Goal: Task Accomplishment & Management: Manage account settings

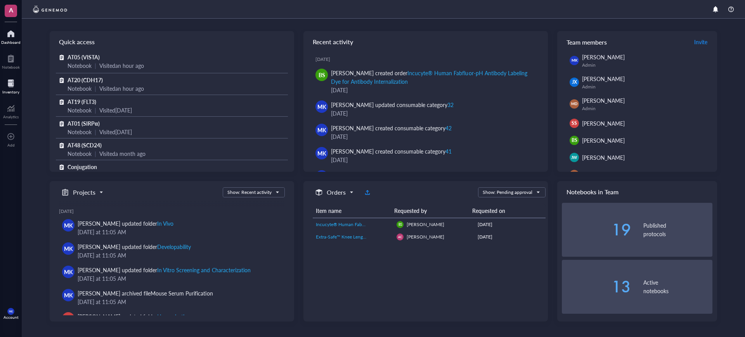
click at [11, 88] on div at bounding box center [10, 83] width 17 height 12
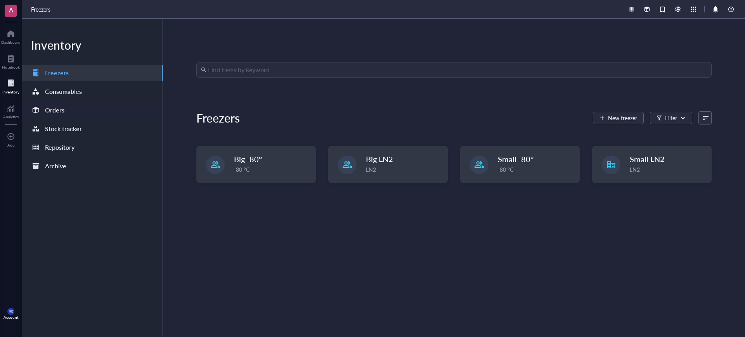
click at [92, 113] on div "Orders" at bounding box center [92, 110] width 141 height 16
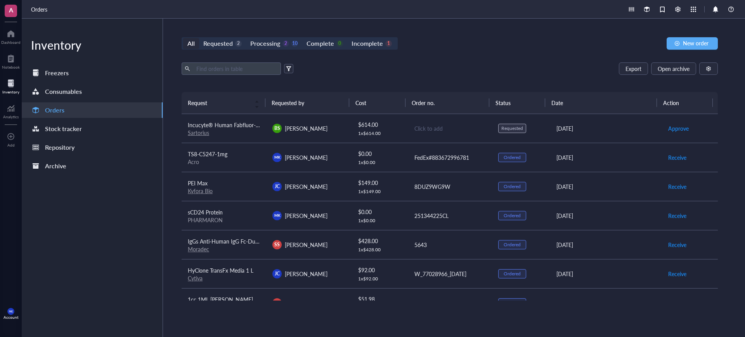
click at [340, 132] on div "BS Bhavya Shah" at bounding box center [308, 128] width 72 height 9
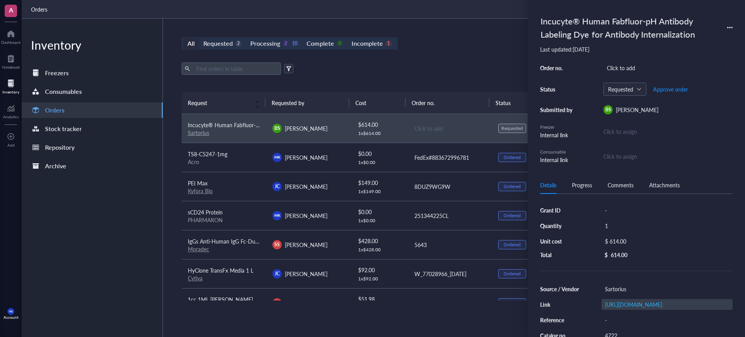
click at [639, 299] on div "[URL][DOMAIN_NAME]" at bounding box center [667, 304] width 131 height 11
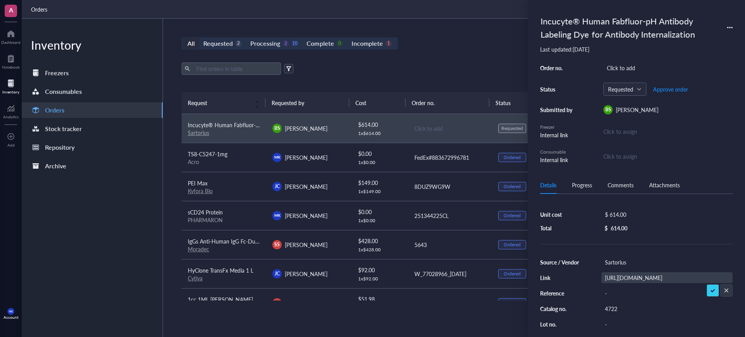
scroll to position [49, 0]
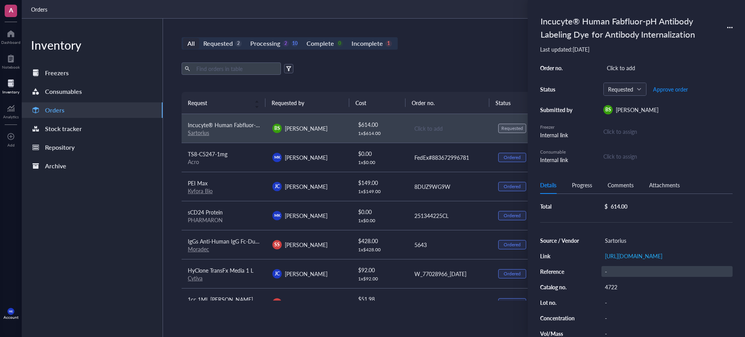
click at [641, 277] on div "-" at bounding box center [667, 271] width 131 height 11
click at [643, 260] on link "[URL][DOMAIN_NAME]" at bounding box center [633, 256] width 57 height 8
click at [678, 90] on span "Approve order" at bounding box center [670, 89] width 35 height 6
click at [670, 90] on span "Place order" at bounding box center [664, 89] width 27 height 6
click at [496, 72] on div "Export Open archive" at bounding box center [450, 68] width 536 height 12
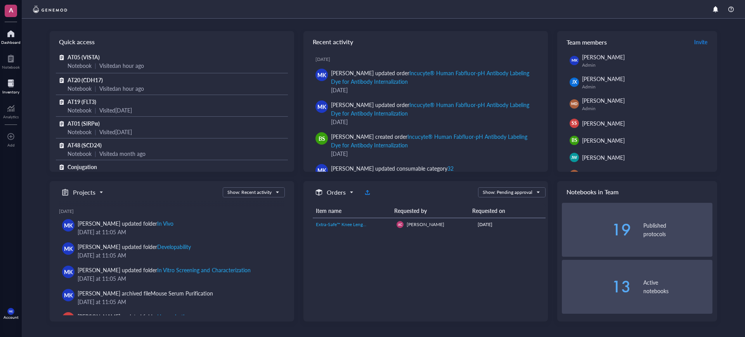
click at [0, 86] on div "Inventory" at bounding box center [11, 86] width 22 height 22
click at [17, 88] on div at bounding box center [10, 83] width 17 height 12
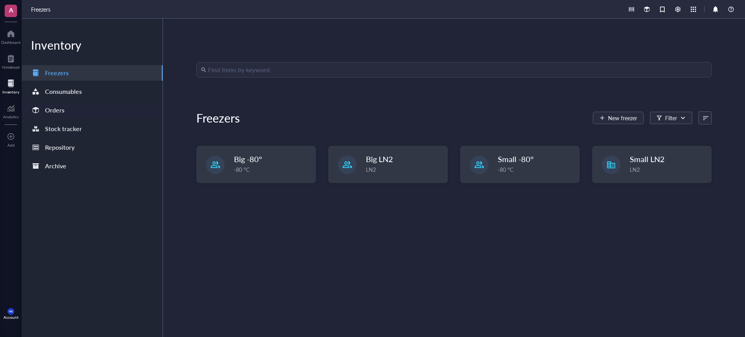
click at [73, 109] on div "Orders" at bounding box center [92, 110] width 141 height 16
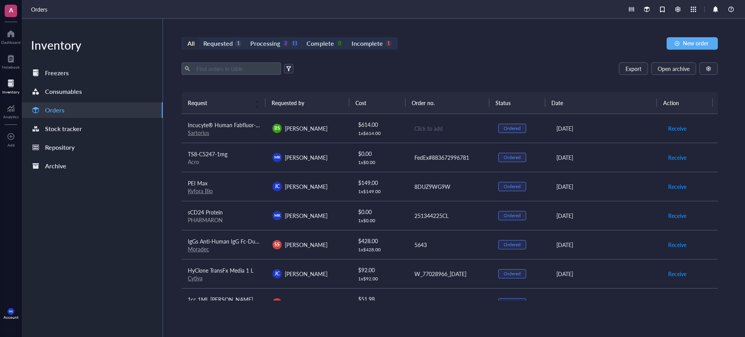
click at [435, 130] on div "Click to add" at bounding box center [449, 128] width 71 height 9
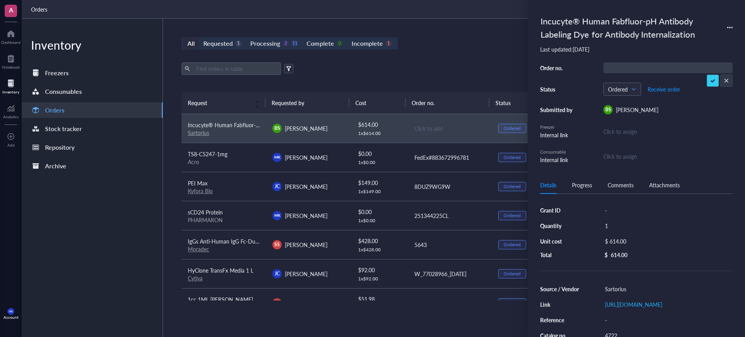
type input "1012954994"
click at [667, 87] on span "Receive order" at bounding box center [664, 89] width 33 height 6
click at [629, 95] on input "search" at bounding box center [619, 89] width 23 height 12
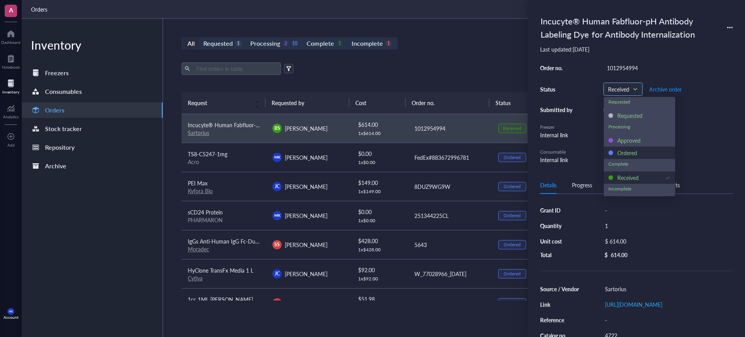
click at [630, 154] on div "Ordered" at bounding box center [627, 153] width 20 height 9
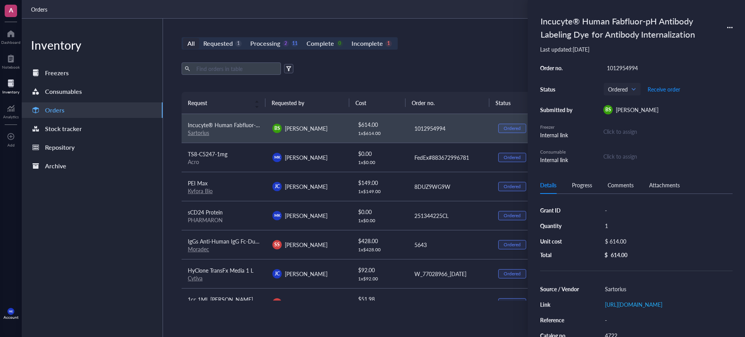
click at [471, 49] on div "All Requested 1 Processing 2 11 Complete 0 Incomplete 1 New order" at bounding box center [450, 43] width 536 height 12
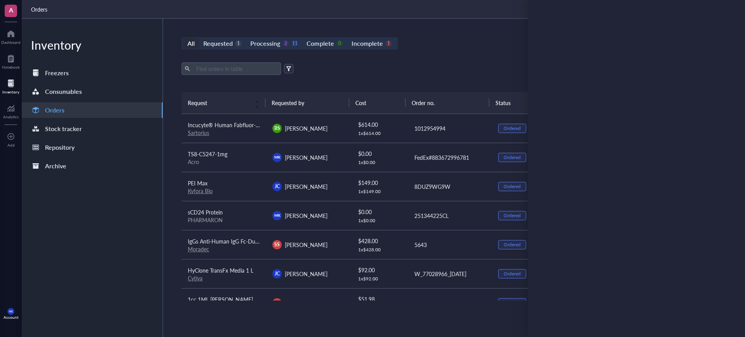
click at [472, 49] on div "All Requested 1 Processing 2 11 Complete 0 Incomplete 1 New order" at bounding box center [450, 43] width 536 height 12
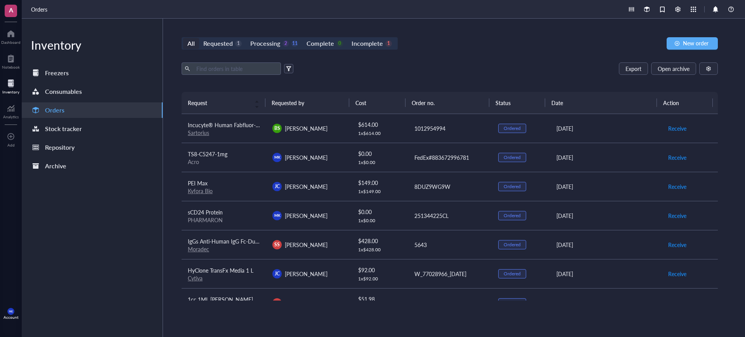
click at [229, 37] on div "All Requested 1 Processing 2 11 Complete 0 Incomplete 1" at bounding box center [290, 43] width 216 height 12
click at [238, 48] on div "Requested 1" at bounding box center [222, 43] width 38 height 11
click at [199, 38] on input "Requested 1" at bounding box center [199, 38] width 0 height 0
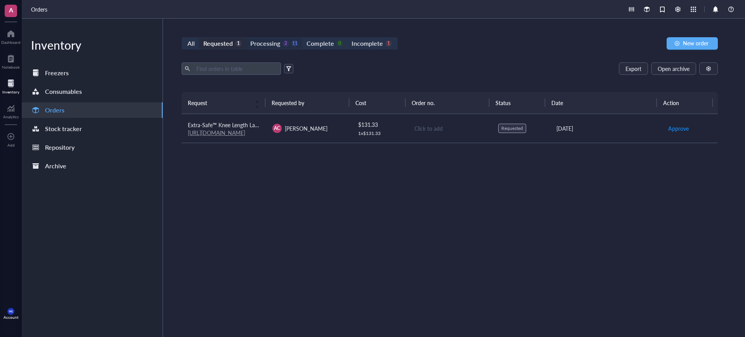
click at [285, 43] on div "2" at bounding box center [286, 43] width 7 height 7
click at [246, 38] on input "Processing 2 11" at bounding box center [246, 38] width 0 height 0
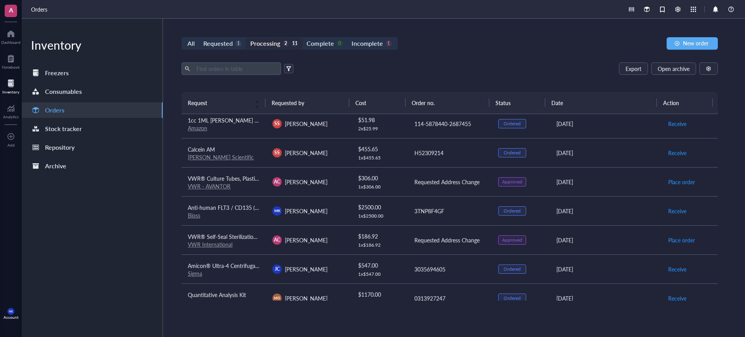
scroll to position [192, 0]
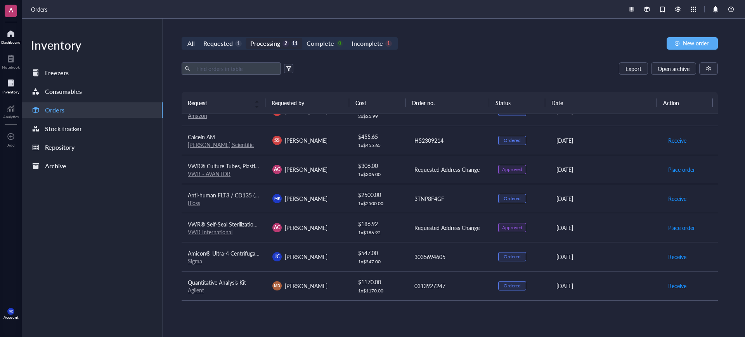
click at [13, 42] on div "Dashboard" at bounding box center [10, 42] width 19 height 5
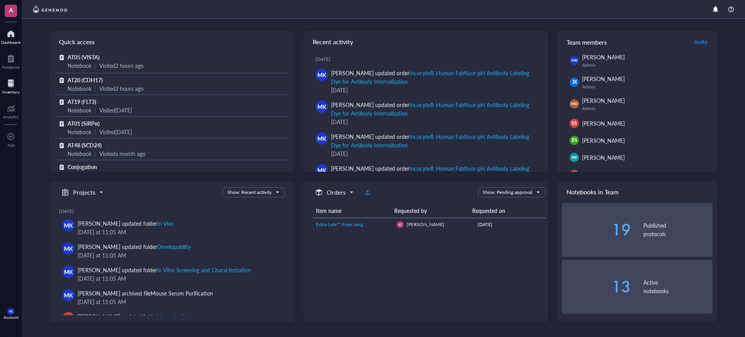
click at [12, 87] on div at bounding box center [10, 83] width 17 height 12
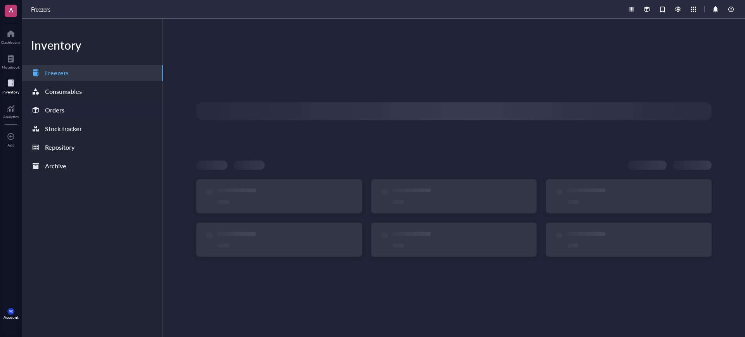
click at [62, 108] on div "Orders" at bounding box center [54, 110] width 19 height 11
